Goal: Find contact information: Find contact information

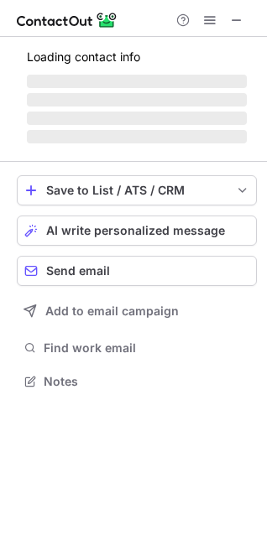
scroll to position [391, 267]
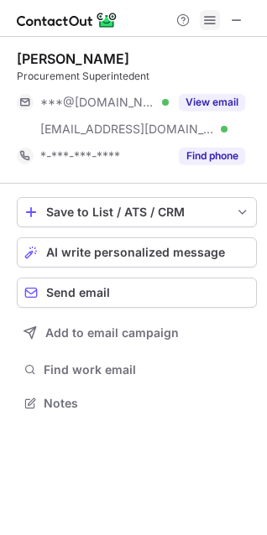
click at [212, 19] on span at bounding box center [209, 19] width 13 height 13
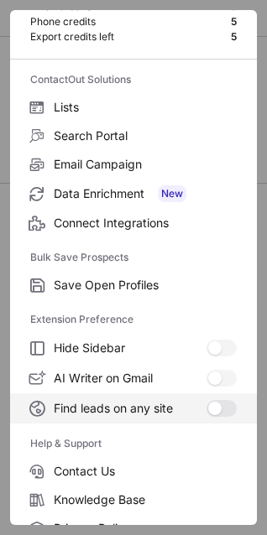
scroll to position [163, 0]
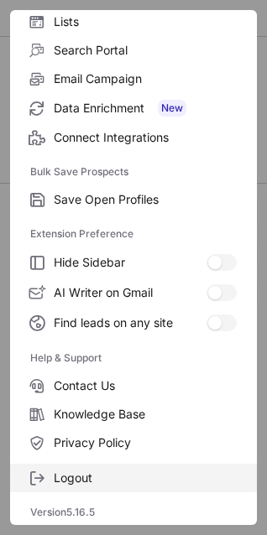
click at [91, 475] on span "Logout" at bounding box center [145, 477] width 183 height 15
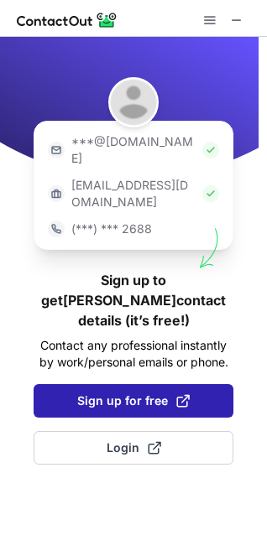
click at [147, 392] on span "Sign up for free" at bounding box center [133, 400] width 112 height 17
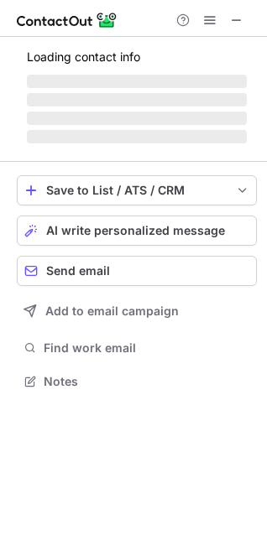
scroll to position [376, 267]
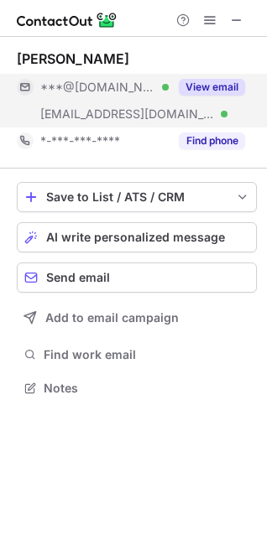
click at [214, 93] on button "View email" at bounding box center [212, 87] width 66 height 17
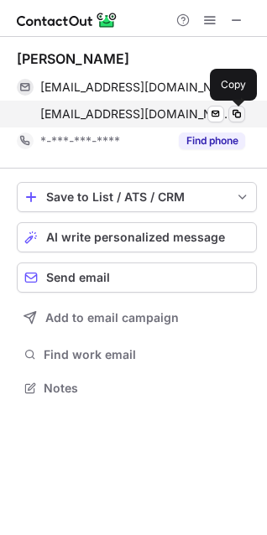
click at [235, 115] on span at bounding box center [236, 113] width 13 height 13
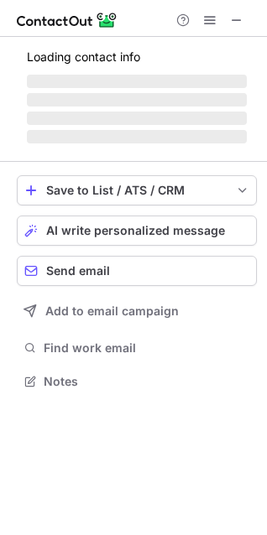
scroll to position [379, 267]
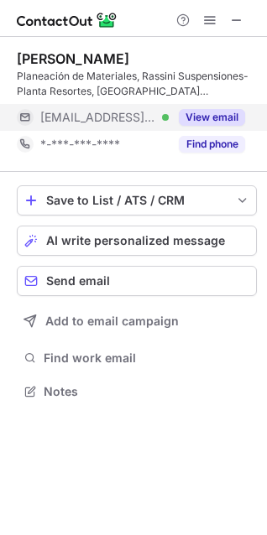
click at [195, 112] on button "View email" at bounding box center [212, 117] width 66 height 17
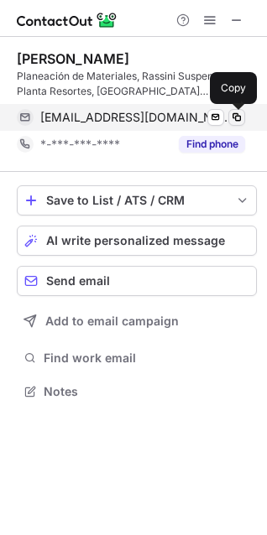
click at [238, 117] on span at bounding box center [236, 117] width 13 height 13
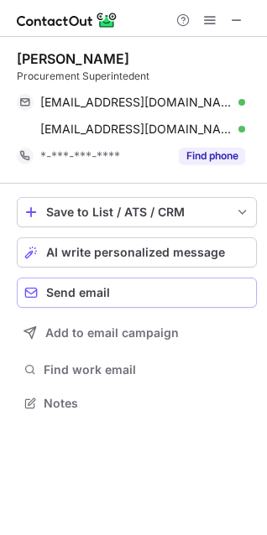
scroll to position [391, 267]
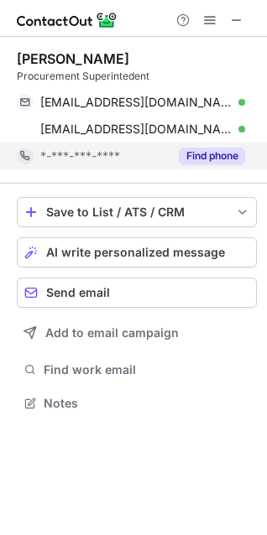
click at [205, 152] on button "Find phone" at bounding box center [212, 156] width 66 height 17
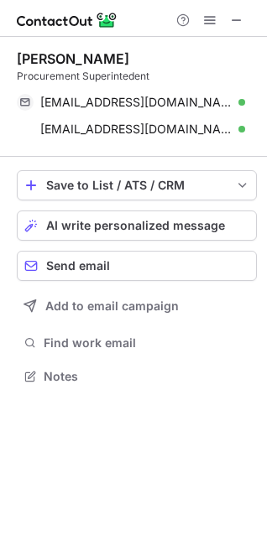
scroll to position [364, 267]
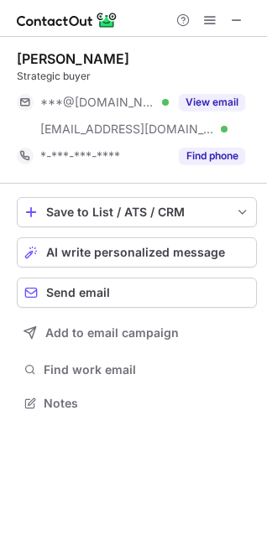
scroll to position [391, 267]
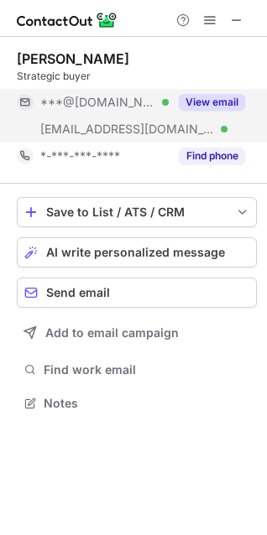
click at [202, 97] on button "View email" at bounding box center [212, 102] width 66 height 17
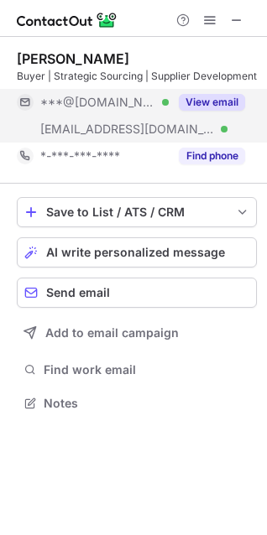
click at [219, 106] on button "View email" at bounding box center [212, 102] width 66 height 17
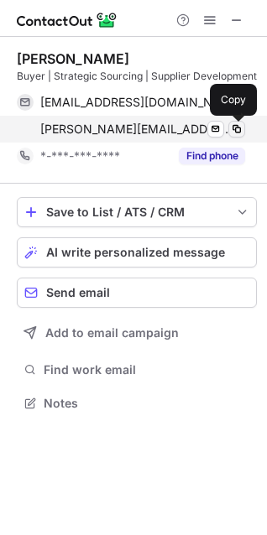
click at [236, 129] on span at bounding box center [236, 128] width 13 height 13
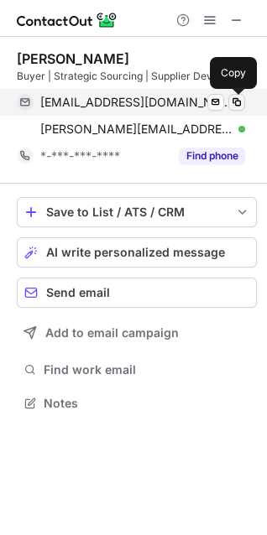
click at [238, 104] on span at bounding box center [236, 102] width 13 height 13
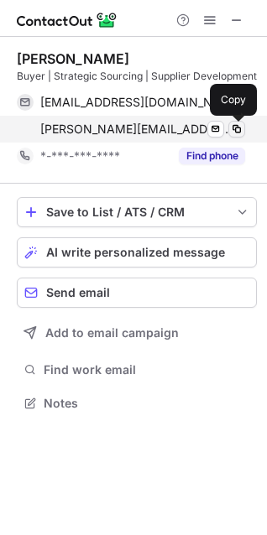
click at [234, 122] on span at bounding box center [236, 128] width 13 height 13
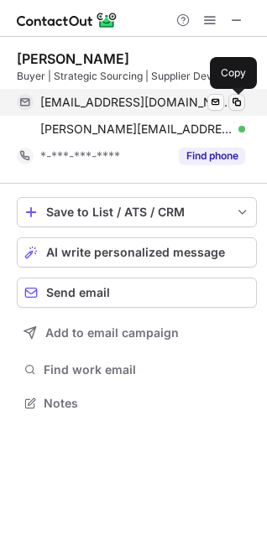
click at [238, 97] on span at bounding box center [236, 102] width 13 height 13
click at [240, 101] on span at bounding box center [236, 102] width 13 height 13
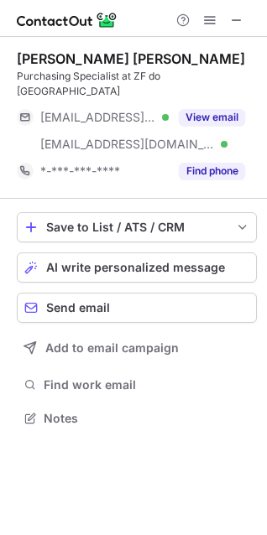
drag, startPoint x: 14, startPoint y: 303, endPoint x: 152, endPoint y: 31, distance: 304.5
click at [152, 31] on div at bounding box center [133, 18] width 267 height 37
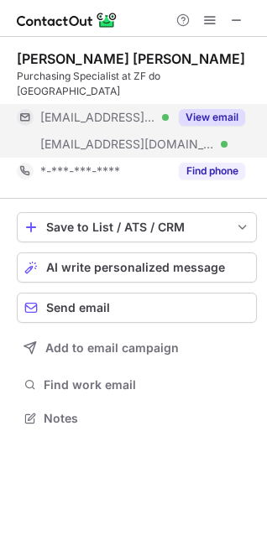
click at [210, 109] on button "View email" at bounding box center [212, 117] width 66 height 17
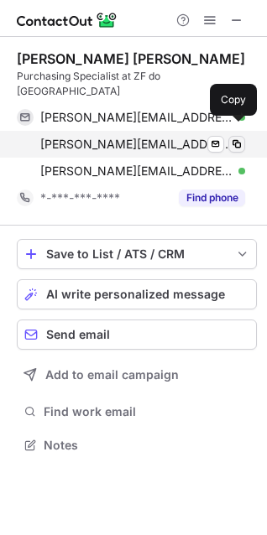
click at [242, 138] on span at bounding box center [236, 144] width 13 height 13
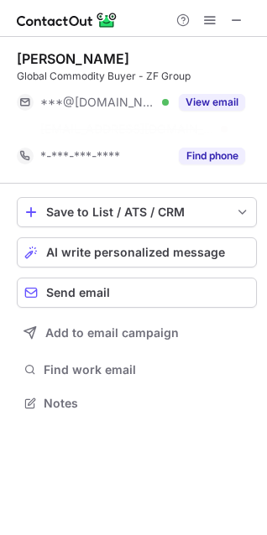
scroll to position [364, 267]
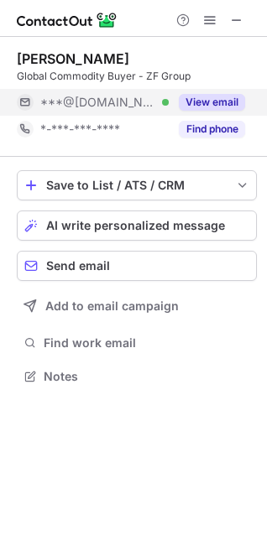
click at [218, 101] on button "View email" at bounding box center [212, 102] width 66 height 17
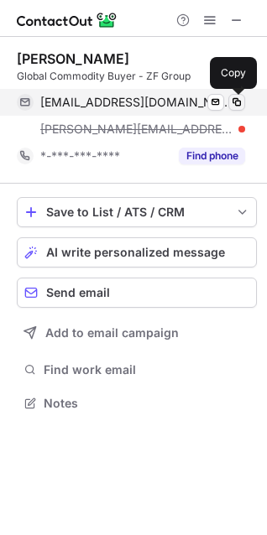
click at [234, 97] on span at bounding box center [236, 102] width 13 height 13
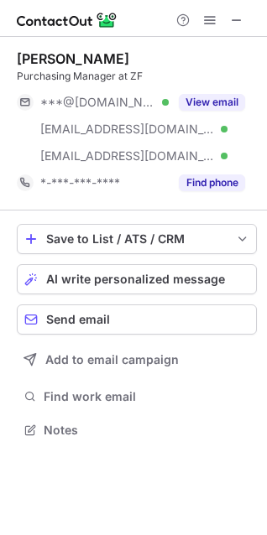
scroll to position [418, 267]
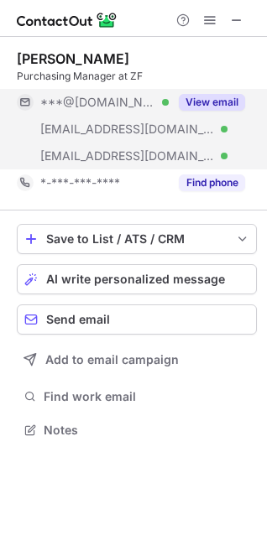
click at [195, 101] on button "View email" at bounding box center [212, 102] width 66 height 17
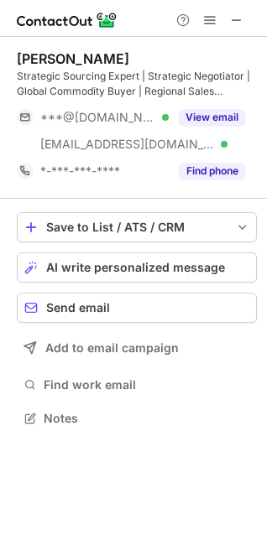
scroll to position [406, 267]
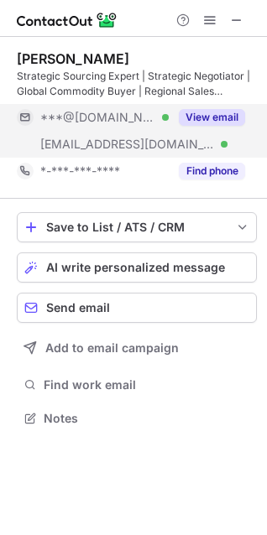
click at [231, 117] on button "View email" at bounding box center [212, 117] width 66 height 17
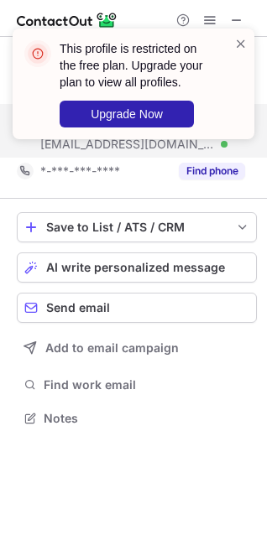
click at [241, 73] on div at bounding box center [240, 83] width 13 height 97
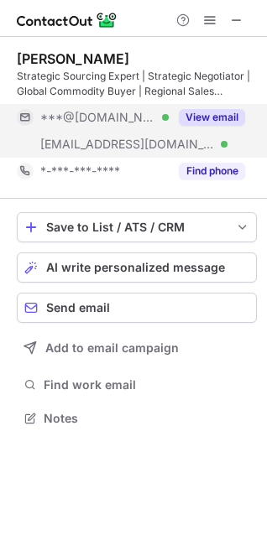
click at [210, 120] on button "View email" at bounding box center [212, 117] width 66 height 17
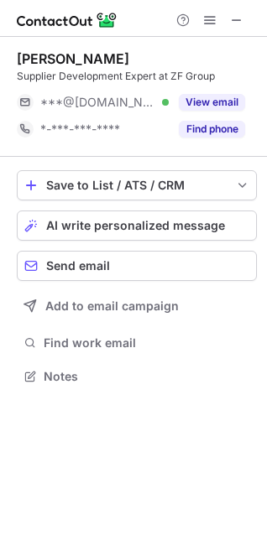
scroll to position [364, 267]
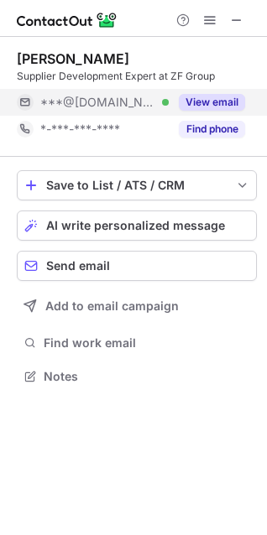
click at [219, 100] on button "View email" at bounding box center [212, 102] width 66 height 17
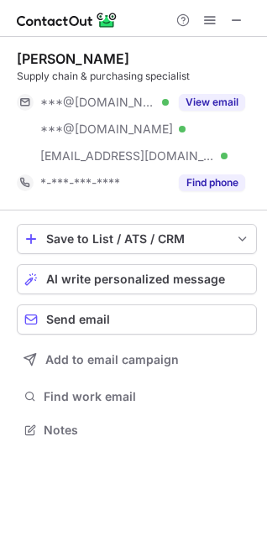
scroll to position [418, 267]
click at [225, 97] on button "View email" at bounding box center [212, 102] width 66 height 17
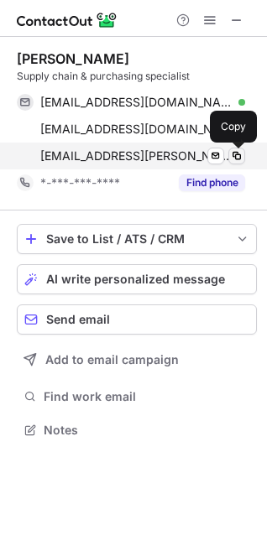
click at [236, 154] on span at bounding box center [236, 155] width 13 height 13
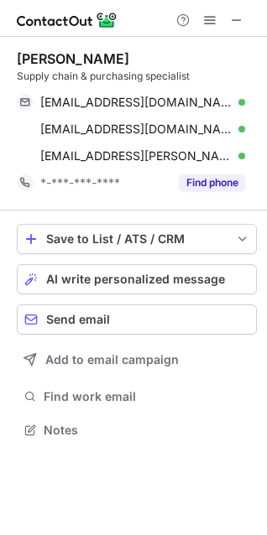
drag, startPoint x: 241, startPoint y: 23, endPoint x: 89, endPoint y: 23, distance: 151.8
click at [243, 23] on button at bounding box center [236, 20] width 20 height 20
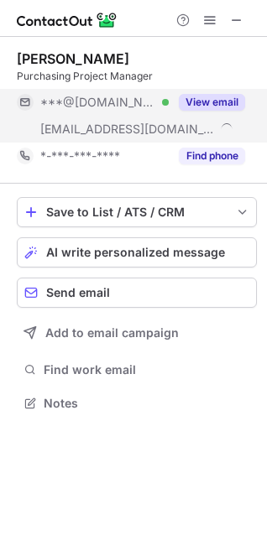
scroll to position [391, 267]
click at [200, 106] on button "View email" at bounding box center [212, 102] width 66 height 17
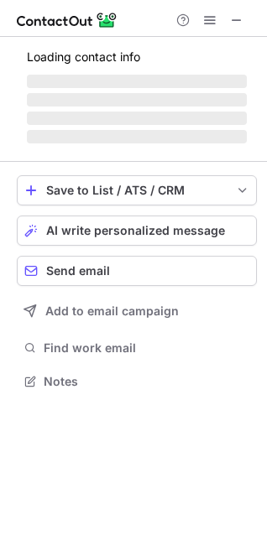
scroll to position [379, 267]
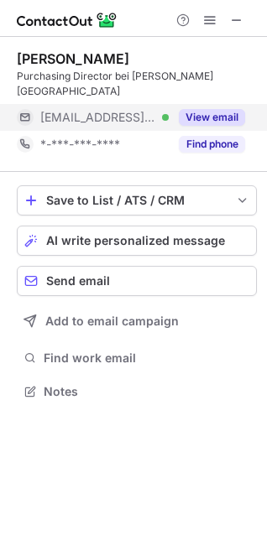
click at [196, 118] on button "View email" at bounding box center [212, 117] width 66 height 17
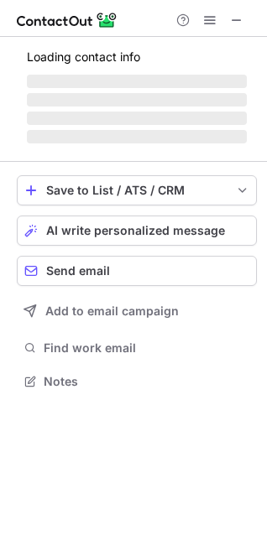
scroll to position [364, 267]
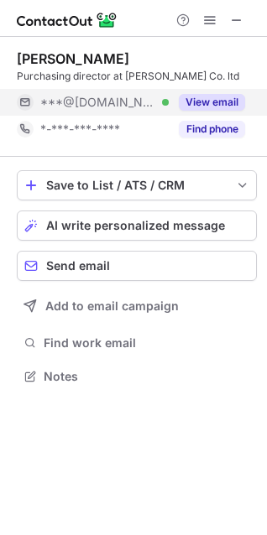
click at [200, 98] on button "View email" at bounding box center [212, 102] width 66 height 17
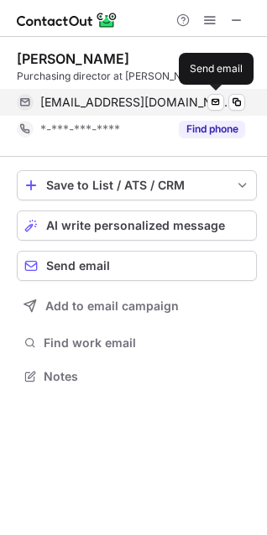
click at [234, 101] on span at bounding box center [236, 102] width 13 height 13
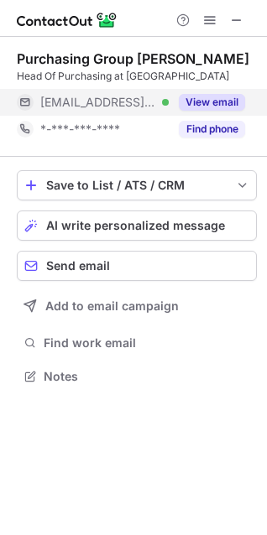
click at [209, 101] on button "View email" at bounding box center [212, 102] width 66 height 17
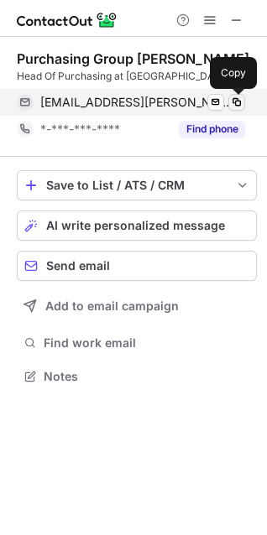
click at [237, 101] on span at bounding box center [236, 102] width 13 height 13
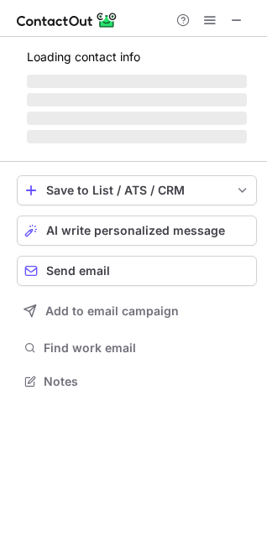
scroll to position [391, 267]
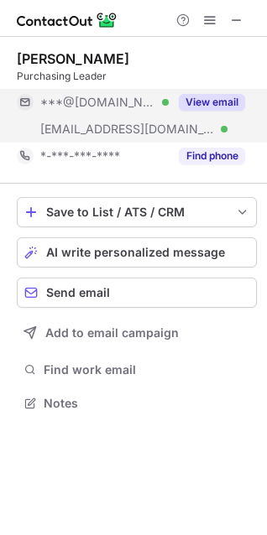
click at [191, 103] on button "View email" at bounding box center [212, 102] width 66 height 17
click at [195, 108] on button "View email" at bounding box center [212, 102] width 66 height 17
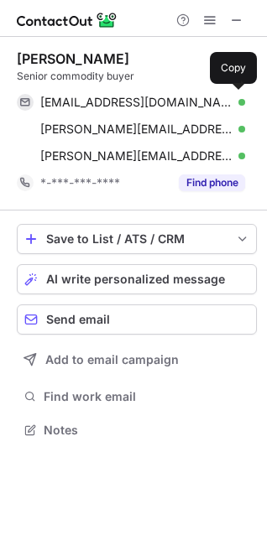
scroll to position [418, 267]
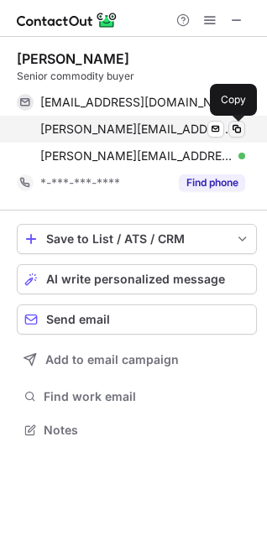
click at [236, 131] on span at bounding box center [236, 128] width 13 height 13
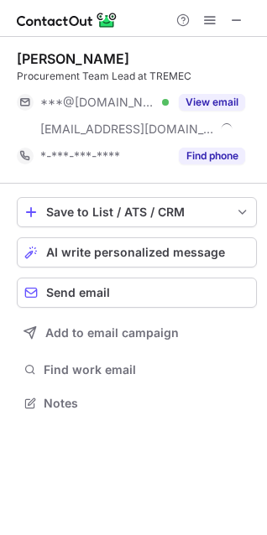
scroll to position [391, 267]
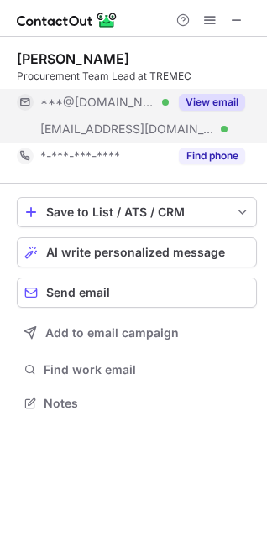
click at [200, 106] on button "View email" at bounding box center [212, 102] width 66 height 17
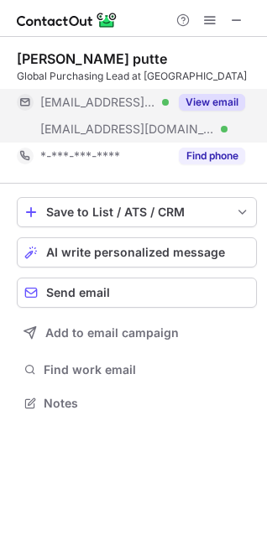
click at [222, 101] on button "View email" at bounding box center [212, 102] width 66 height 17
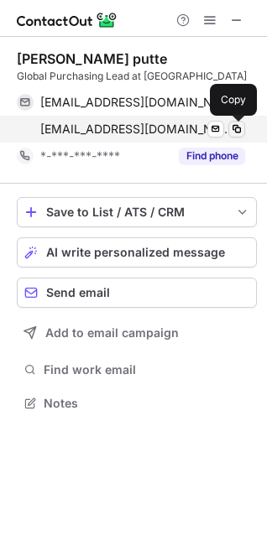
click at [237, 129] on span at bounding box center [236, 128] width 13 height 13
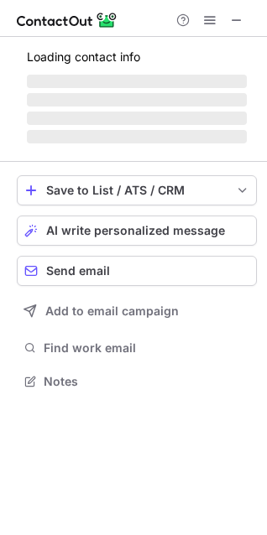
scroll to position [364, 267]
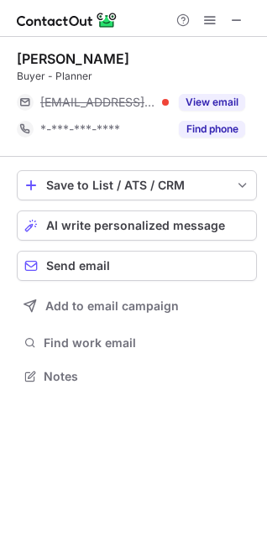
click at [242, 79] on div "Buyer - Planner" at bounding box center [137, 76] width 240 height 15
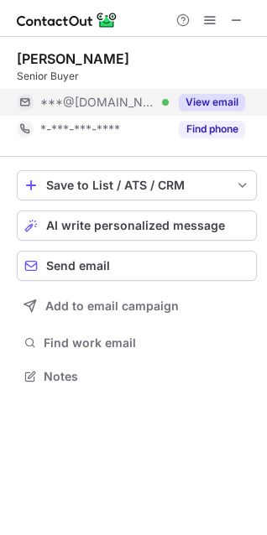
click at [229, 111] on div "View email" at bounding box center [207, 102] width 76 height 27
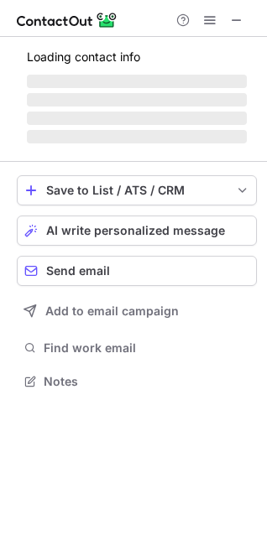
scroll to position [406, 267]
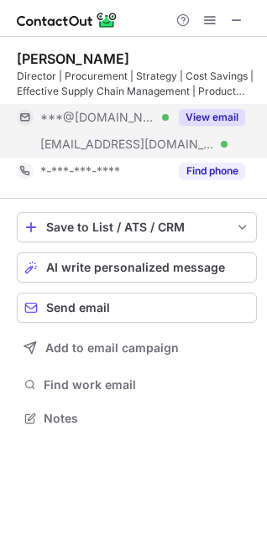
click at [211, 110] on button "View email" at bounding box center [212, 117] width 66 height 17
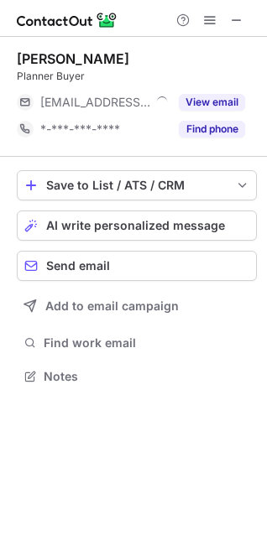
scroll to position [364, 267]
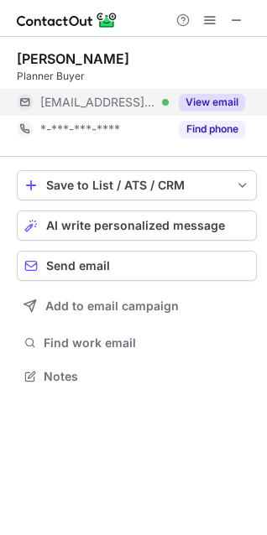
click at [201, 104] on button "View email" at bounding box center [212, 102] width 66 height 17
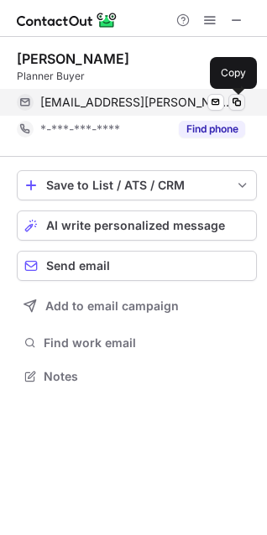
click at [237, 100] on span at bounding box center [236, 102] width 13 height 13
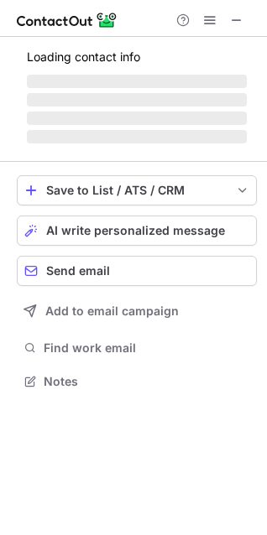
scroll to position [406, 267]
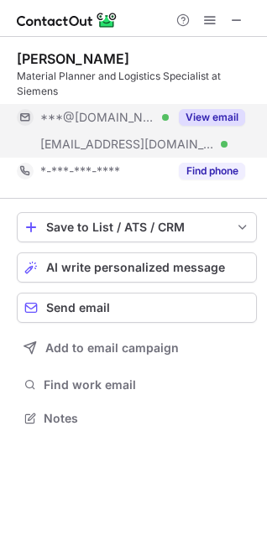
click at [214, 108] on div "View email" at bounding box center [207, 117] width 76 height 27
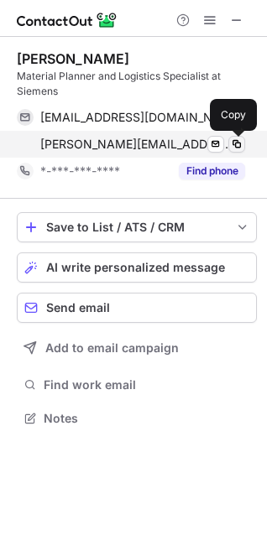
click at [242, 141] on span at bounding box center [236, 144] width 13 height 13
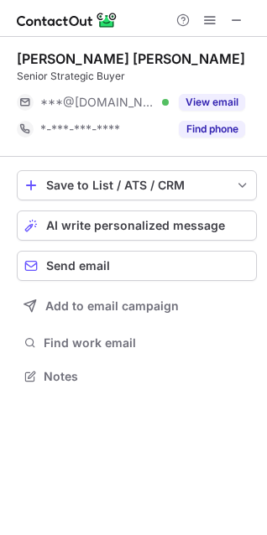
scroll to position [364, 267]
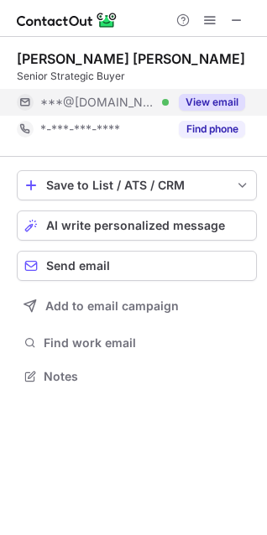
click at [215, 104] on button "View email" at bounding box center [212, 102] width 66 height 17
